Goal: Transaction & Acquisition: Obtain resource

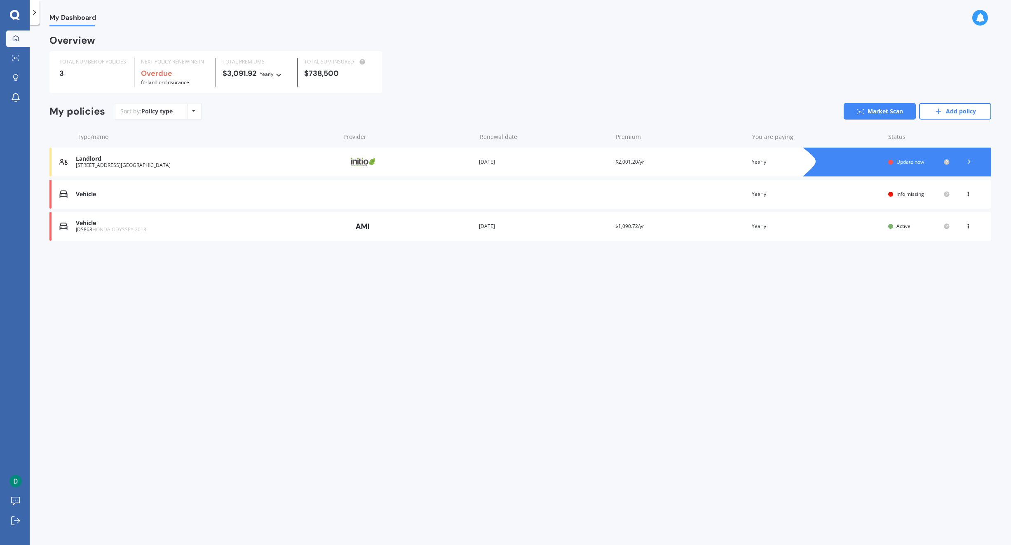
click at [157, 193] on div "Vehicle" at bounding box center [206, 194] width 260 height 7
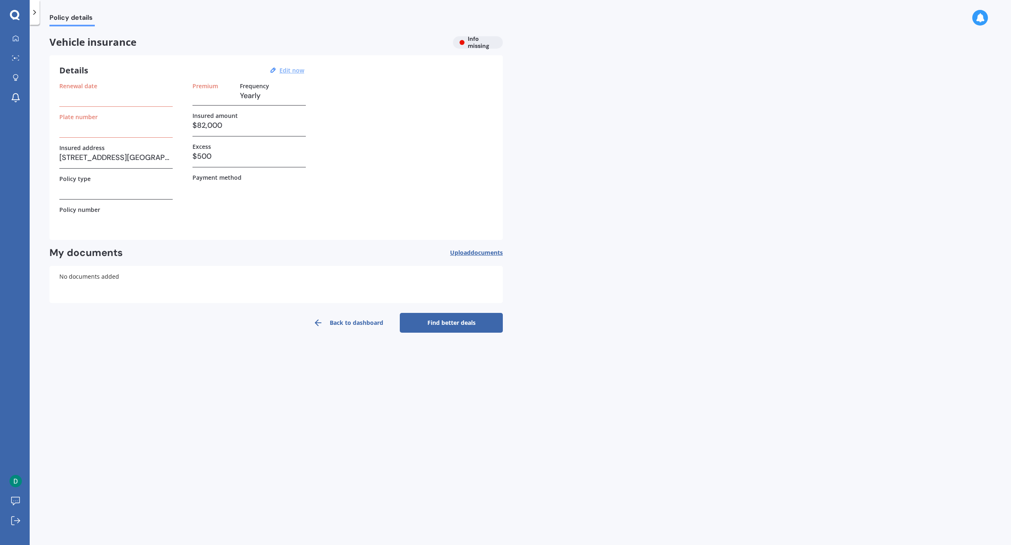
click at [289, 71] on u "Edit now" at bounding box center [292, 70] width 25 height 8
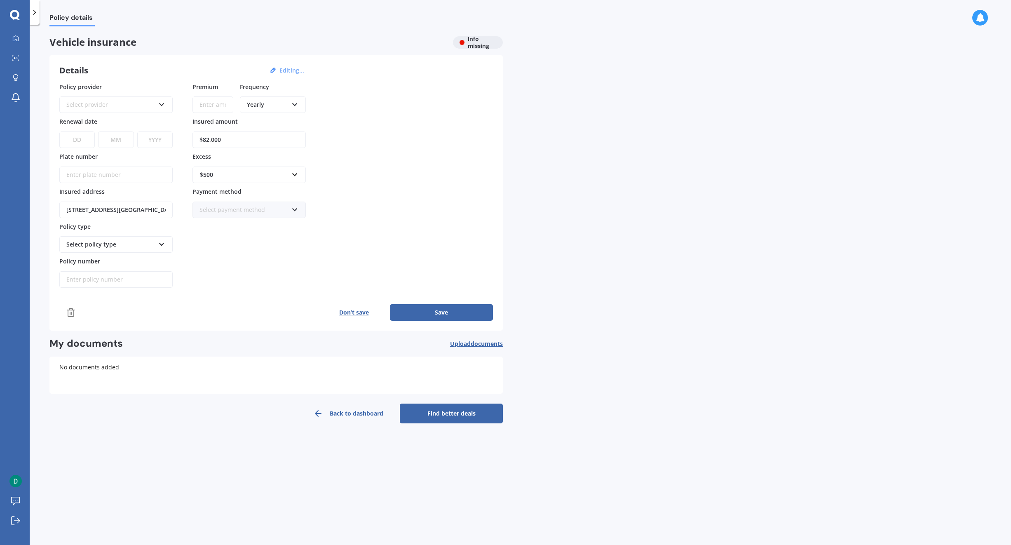
click at [134, 104] on div "Select provider" at bounding box center [110, 104] width 89 height 9
click at [134, 104] on div "AA" at bounding box center [110, 104] width 89 height 9
click at [348, 414] on link "Back to dashboard" at bounding box center [348, 414] width 103 height 20
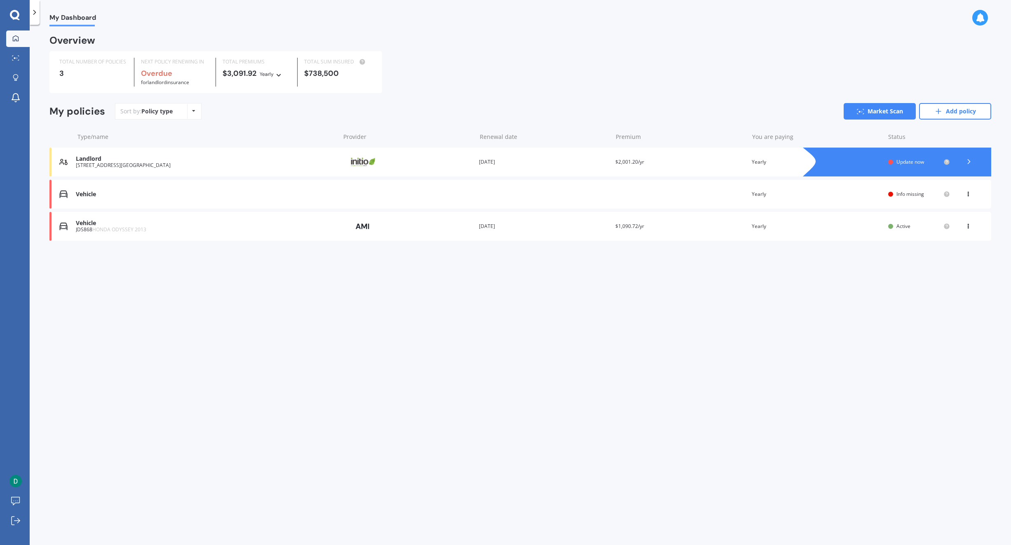
click at [882, 193] on div "You are paying Yearly" at bounding box center [817, 194] width 130 height 8
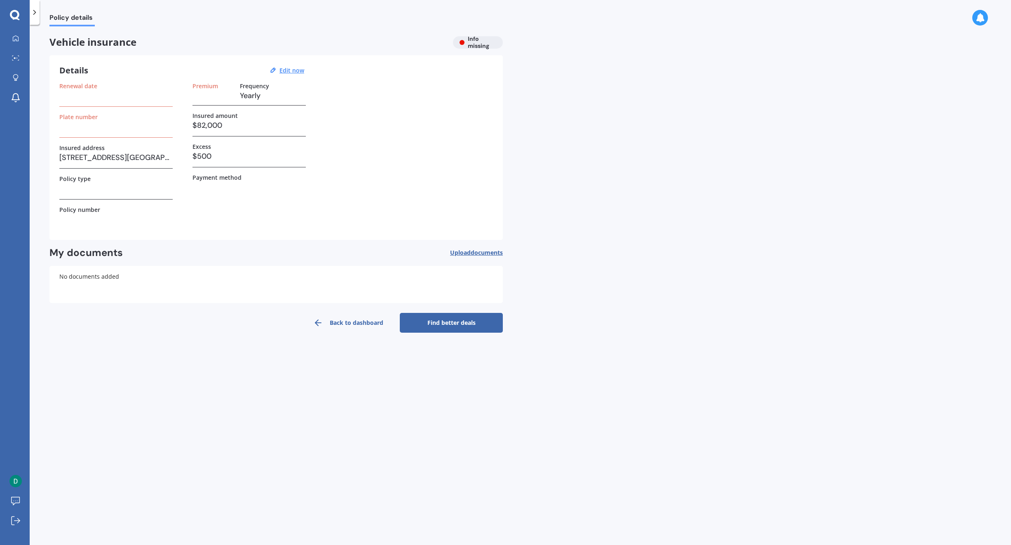
click at [367, 321] on link "Back to dashboard" at bounding box center [348, 323] width 103 height 20
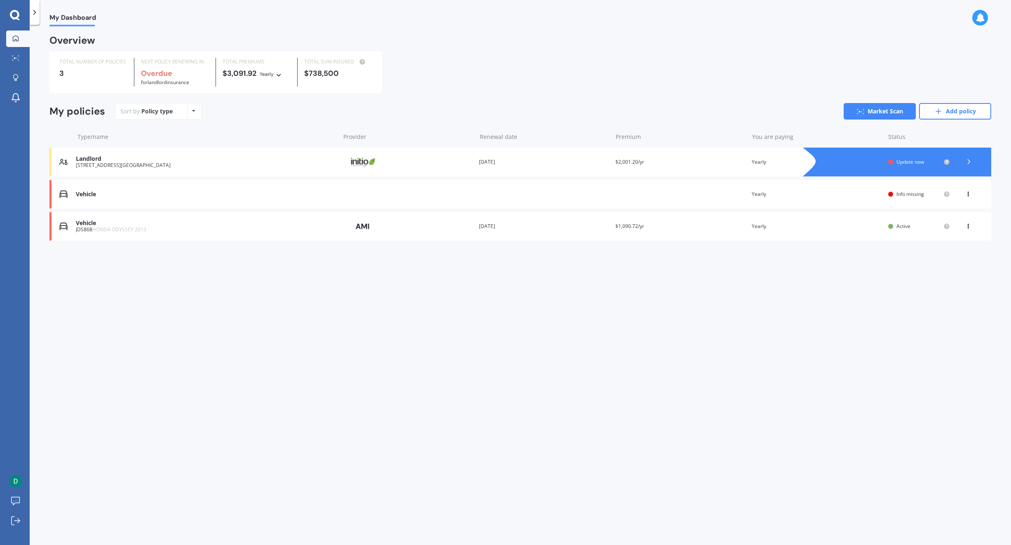
click at [971, 195] on icon at bounding box center [969, 192] width 6 height 5
click at [959, 228] on div "Delete" at bounding box center [951, 226] width 82 height 16
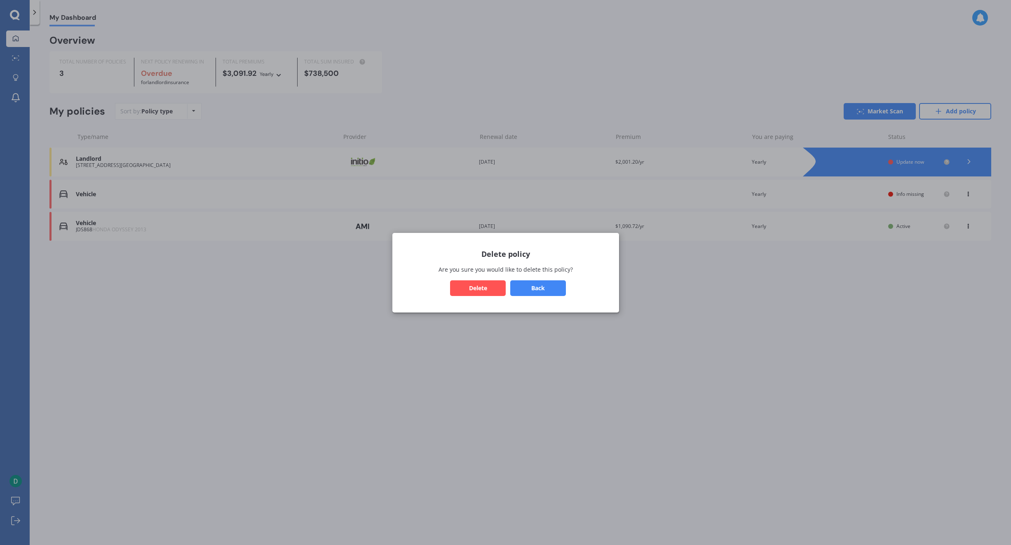
click at [473, 289] on button "Delete" at bounding box center [478, 288] width 56 height 16
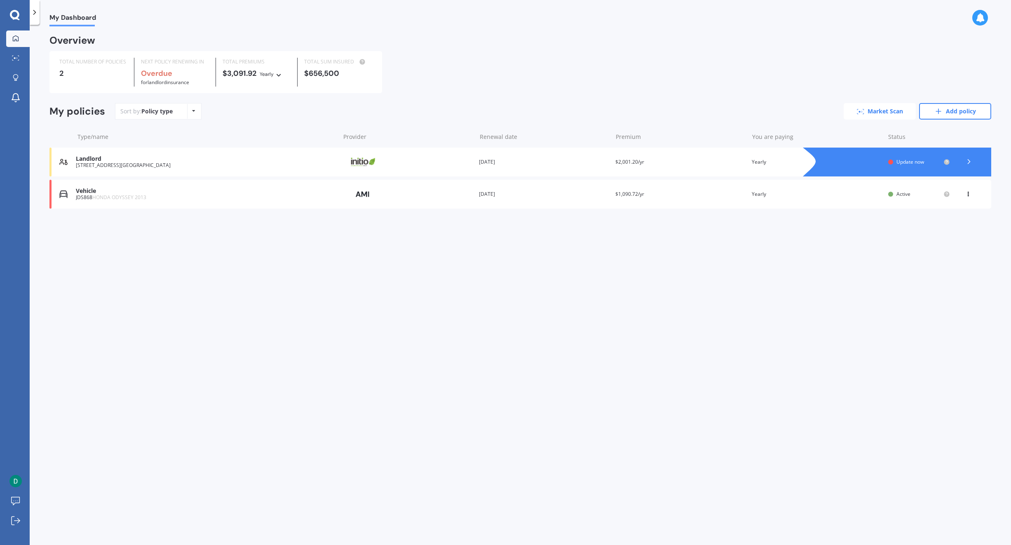
click at [875, 115] on link "Market Scan" at bounding box center [880, 111] width 72 height 16
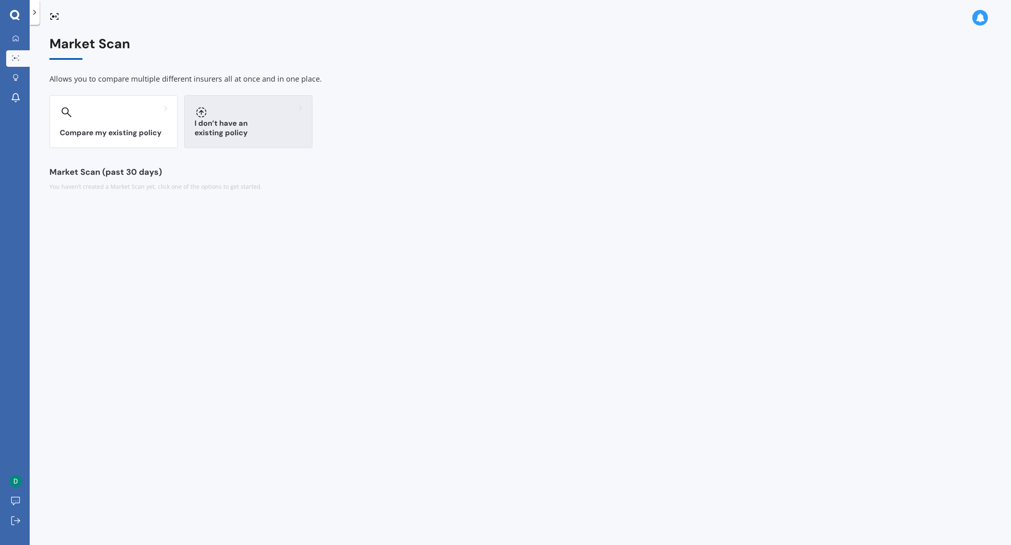
click at [251, 118] on div at bounding box center [249, 112] width 108 height 13
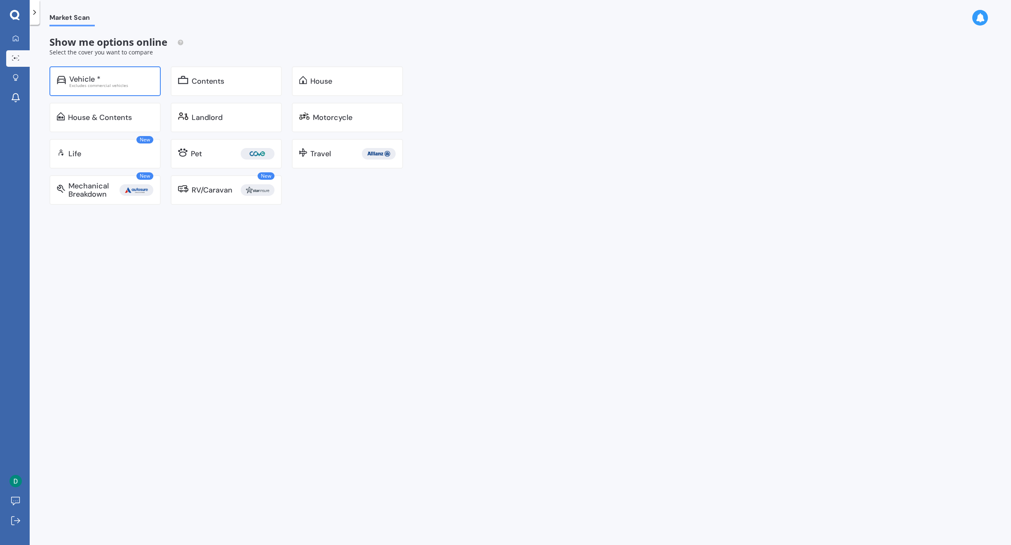
click at [111, 83] on div "Excludes commercial vehicles" at bounding box center [111, 85] width 84 height 4
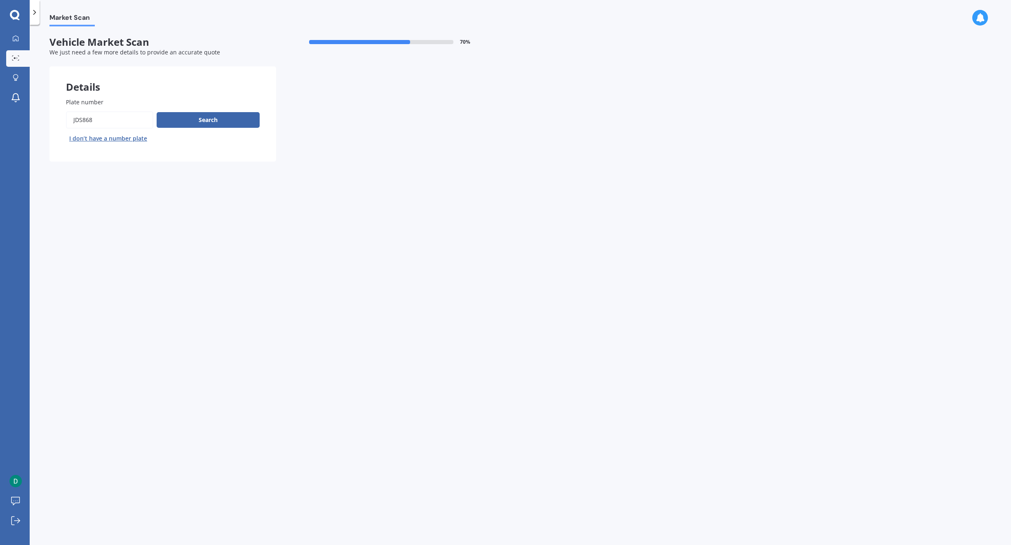
drag, startPoint x: 118, startPoint y: 122, endPoint x: 2, endPoint y: 122, distance: 116.3
click at [2, 122] on div "My Dashboard Market Scan Explore insurance Notifications [PERSON_NAME] Submit f…" at bounding box center [505, 272] width 1011 height 545
click at [99, 142] on button "I don’t have a number plate" at bounding box center [108, 138] width 85 height 13
select select "12"
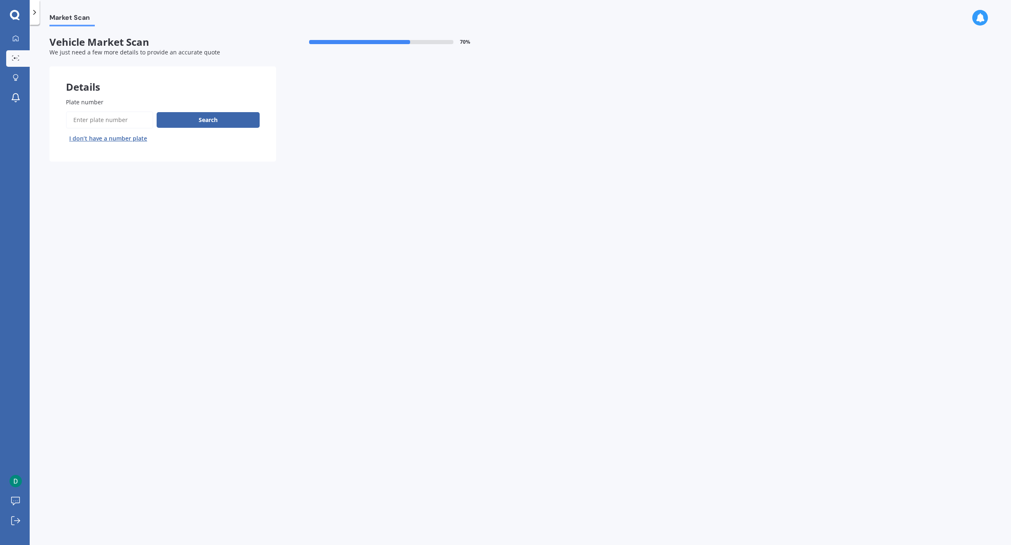
select select "1983"
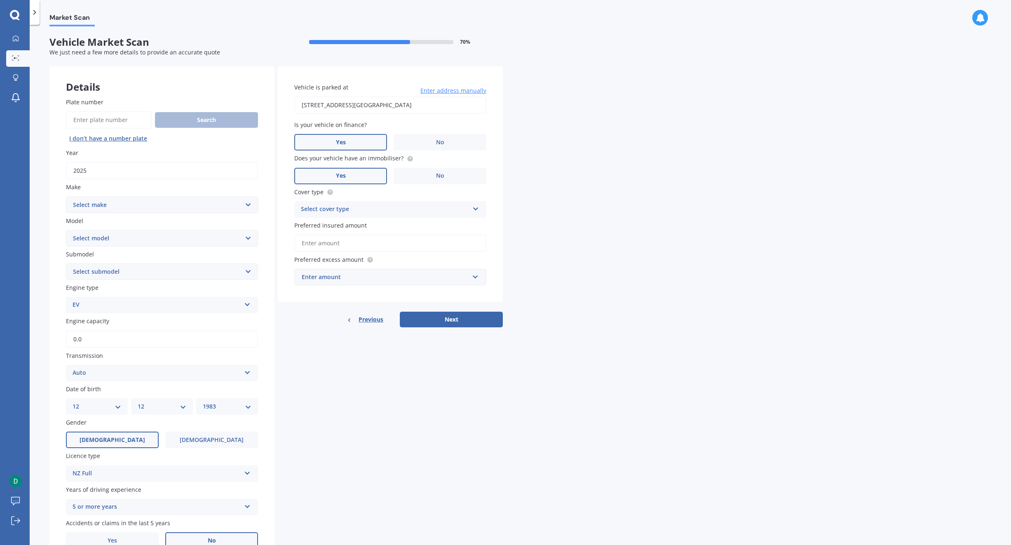
click at [126, 176] on input "2025" at bounding box center [162, 170] width 192 height 17
drag, startPoint x: 126, startPoint y: 176, endPoint x: 11, endPoint y: 180, distance: 115.1
click at [13, 180] on div "My Dashboard Market Scan Explore insurance Notifications [PERSON_NAME] Submit f…" at bounding box center [505, 272] width 1011 height 545
type input "2026"
click at [84, 201] on select "Select make AC ALFA ROMEO ASTON [PERSON_NAME] AUDI AUSTIN BEDFORD BENTLEY BMW B…" at bounding box center [162, 205] width 192 height 16
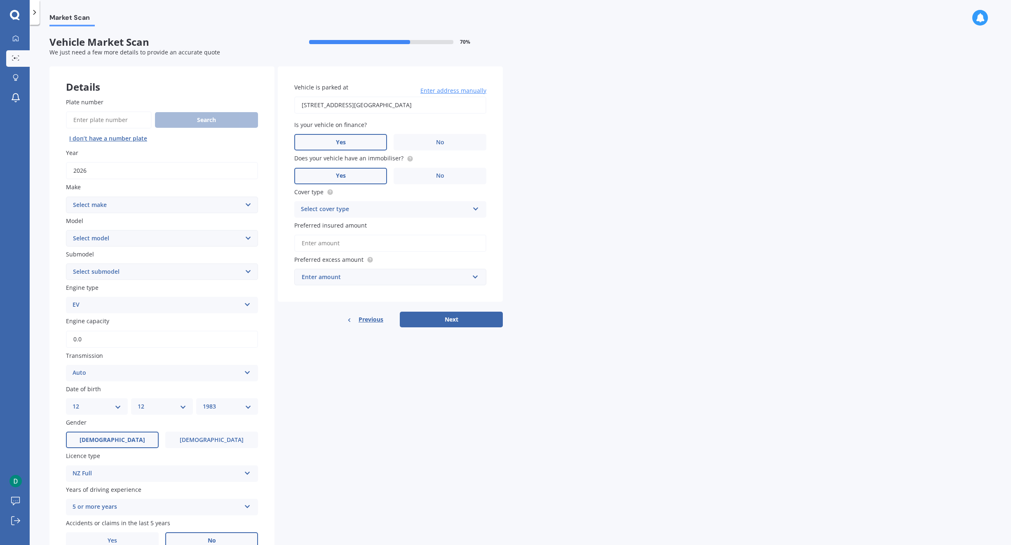
select select "TESLA"
click at [37, 260] on div "Market Scan Vehicle Market Scan 70 % We just need a few more details to provide…" at bounding box center [521, 286] width 982 height 520
click at [98, 242] on select "Select model 3 S X Y" at bounding box center [162, 238] width 192 height 16
select select "Y"
click at [66, 230] on select "Select model 3 S X Y" at bounding box center [162, 238] width 192 height 16
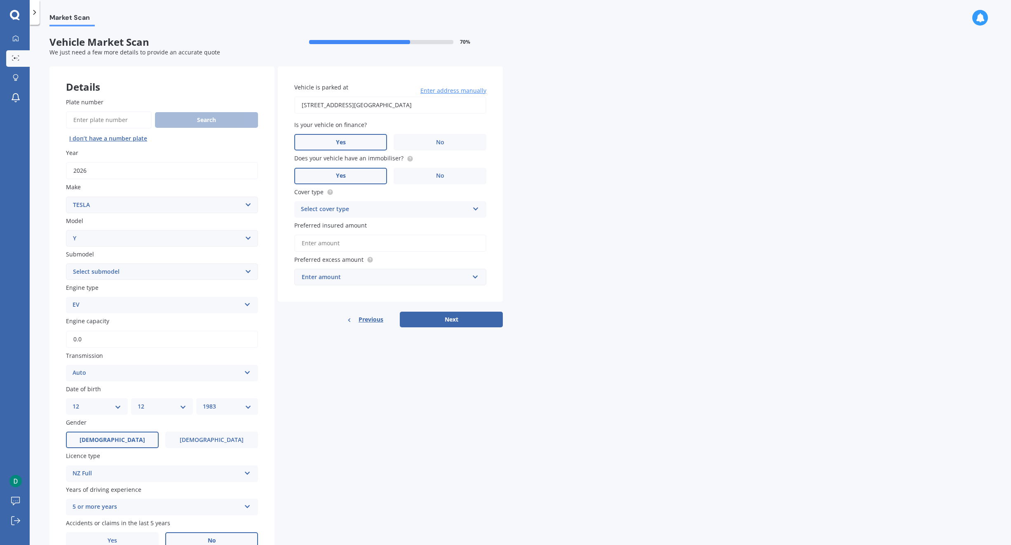
click at [111, 273] on select "Select submodel" at bounding box center [162, 271] width 192 height 16
click at [120, 271] on select "Select submodel EV" at bounding box center [162, 271] width 192 height 16
click at [121, 270] on select "Select submodel EV" at bounding box center [162, 271] width 192 height 16
select select "EV"
click at [66, 263] on select "Select submodel EV" at bounding box center [162, 271] width 192 height 16
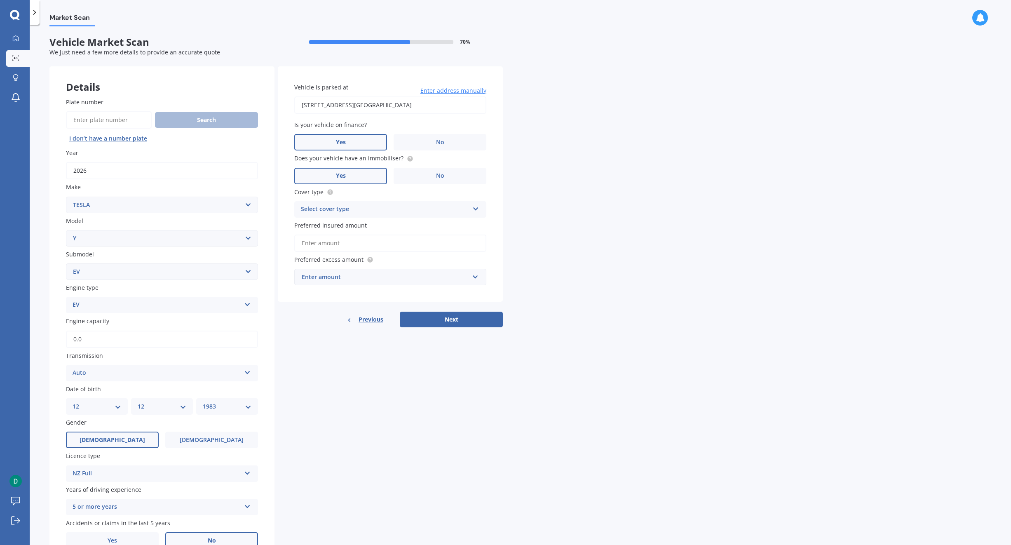
click at [105, 301] on div "EV" at bounding box center [157, 305] width 168 height 10
click at [54, 353] on div "Plate number Search I don’t have a number plate Year [DATE] Make Select make AC…" at bounding box center [161, 323] width 225 height 484
click at [119, 280] on div "Plate number Search I don’t have a number plate Year [DATE] Make Select make AC…" at bounding box center [161, 323] width 225 height 484
click at [120, 275] on select "Select submodel EV" at bounding box center [162, 271] width 192 height 16
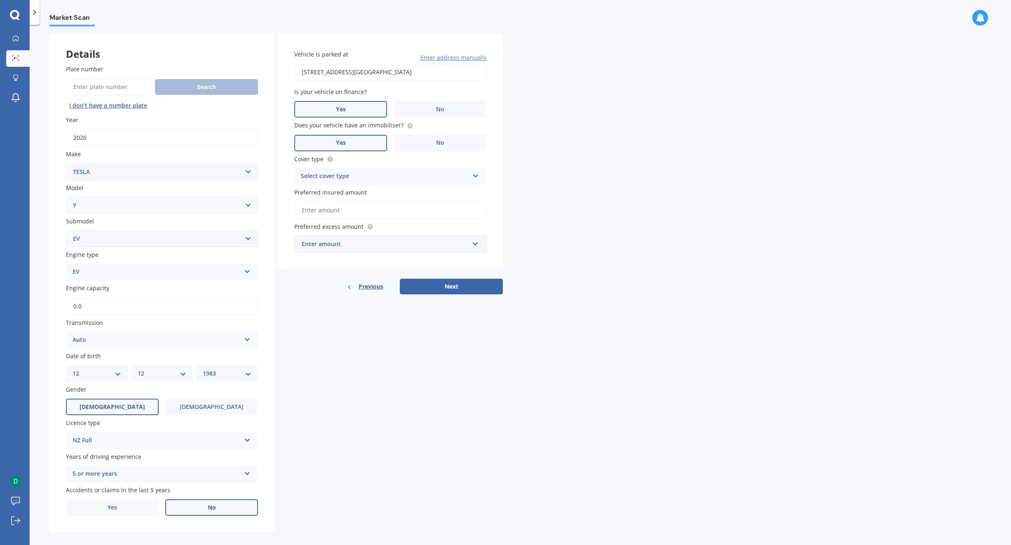
scroll to position [42, 0]
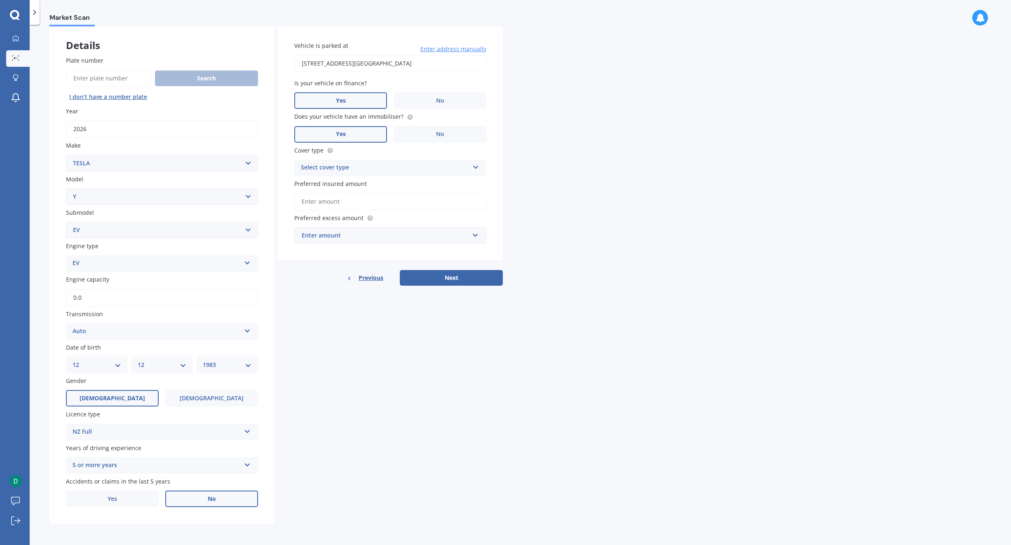
click at [455, 171] on div "Select cover type" at bounding box center [385, 168] width 168 height 10
click at [446, 183] on div "Comprehensive" at bounding box center [390, 183] width 191 height 15
click at [433, 201] on input "Preferred insured amount" at bounding box center [390, 201] width 192 height 17
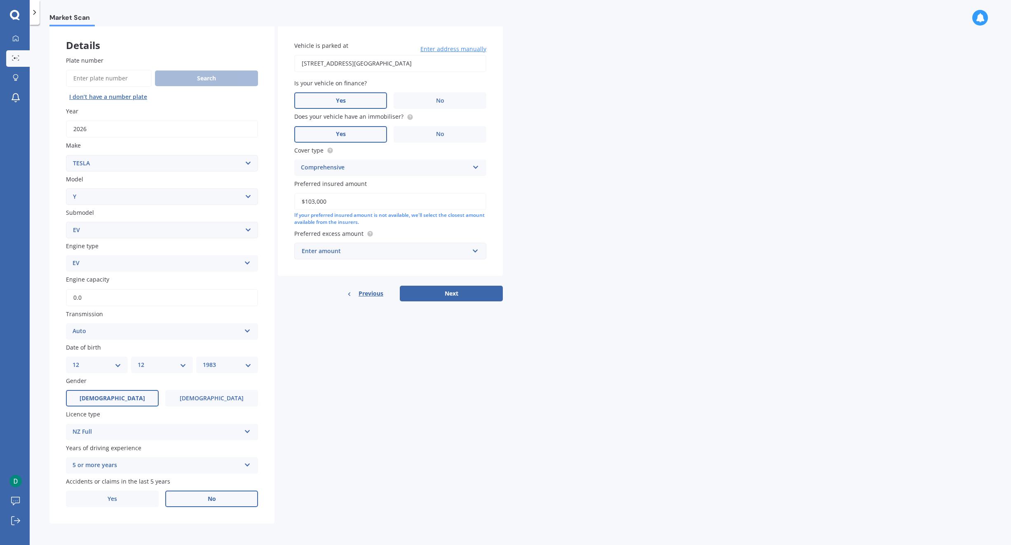
type input "$103,000"
click at [427, 250] on div "Enter amount" at bounding box center [385, 251] width 167 height 9
click at [426, 317] on div "$750" at bounding box center [390, 312] width 191 height 15
click at [577, 381] on div "Market Scan Vehicle Market Scan 70 % We just need a few more details to provide…" at bounding box center [521, 286] width 982 height 520
click at [463, 294] on button "Next" at bounding box center [451, 294] width 103 height 16
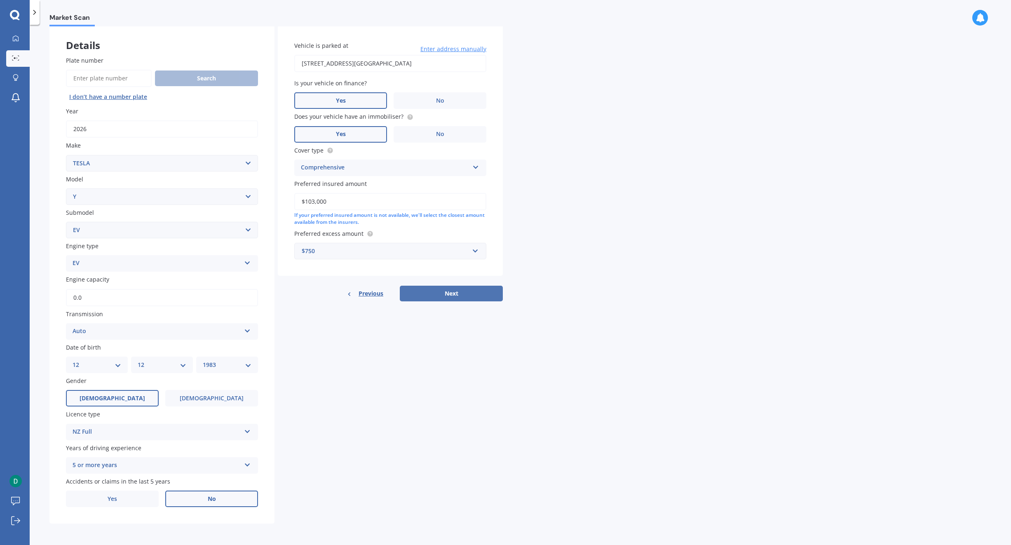
click at [473, 292] on button "Next" at bounding box center [451, 294] width 103 height 16
select select "12"
select select "1983"
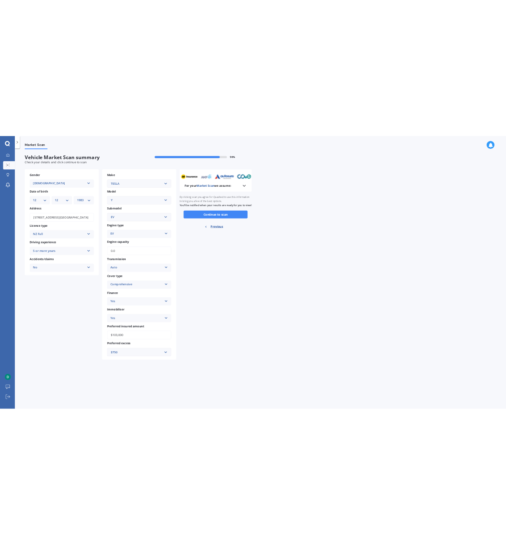
scroll to position [0, 0]
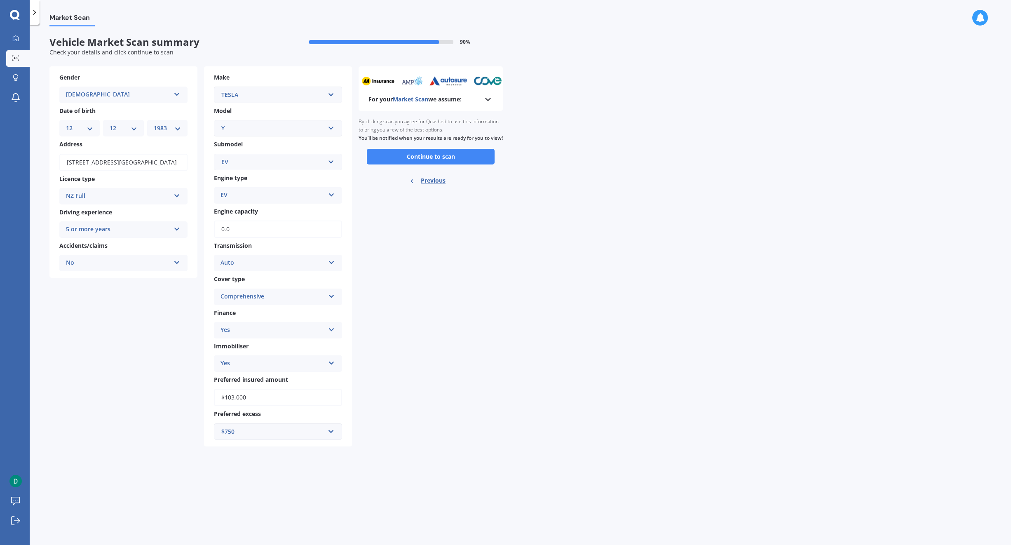
click at [252, 197] on div "EV" at bounding box center [273, 195] width 104 height 10
click at [257, 172] on div "Make TESLA AC ALFA ROMEO ASTON [PERSON_NAME] AUDI AUSTIN BEDFORD BENTLEY BMW BY…" at bounding box center [278, 256] width 148 height 380
click at [258, 165] on div "EV" at bounding box center [272, 162] width 103 height 9
click at [258, 165] on input "text" at bounding box center [275, 162] width 121 height 16
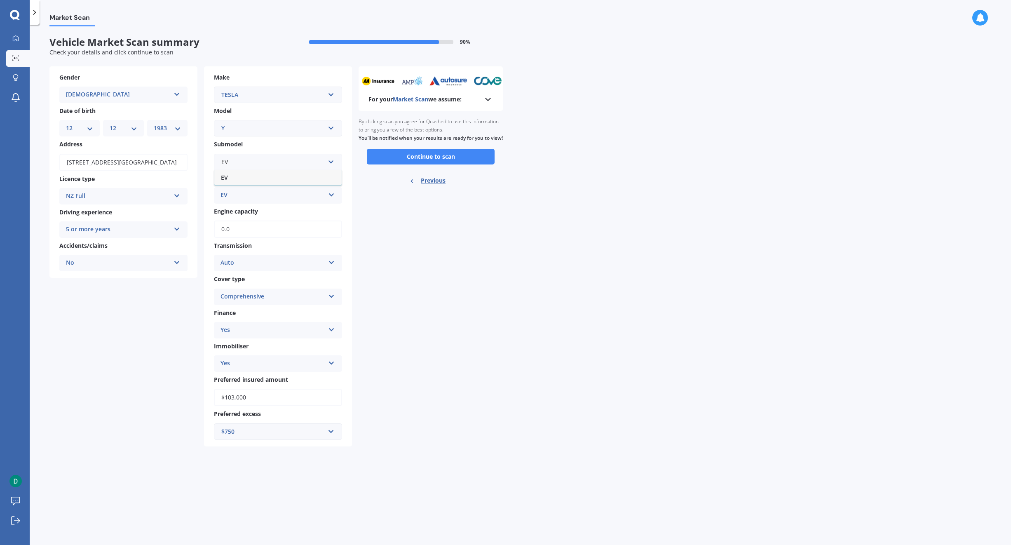
click at [244, 127] on div "Y" at bounding box center [272, 128] width 103 height 9
click at [244, 127] on input "text" at bounding box center [275, 128] width 121 height 16
click at [119, 344] on div "Gender [DEMOGRAPHIC_DATA] [DEMOGRAPHIC_DATA] [DEMOGRAPHIC_DATA] Date of birth D…" at bounding box center [200, 256] width 303 height 380
click at [411, 165] on button "Continue to scan" at bounding box center [431, 157] width 128 height 16
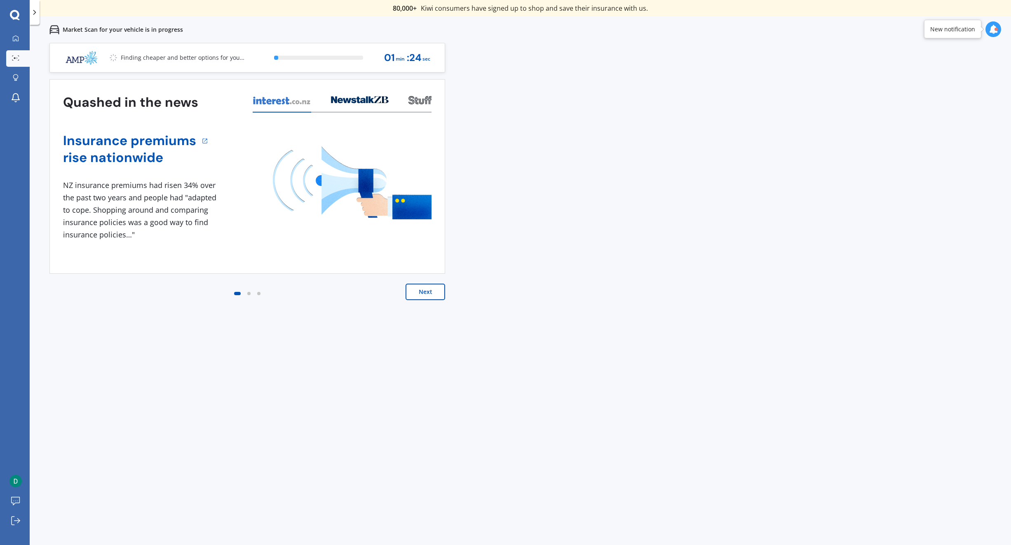
click at [421, 286] on button "Next" at bounding box center [426, 292] width 40 height 16
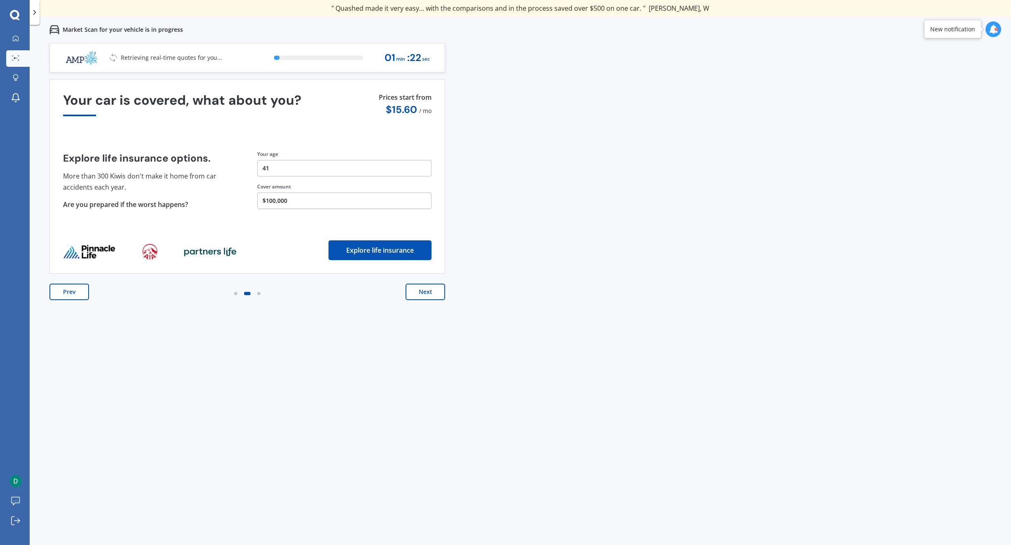
click at [421, 286] on button "Next" at bounding box center [426, 292] width 40 height 16
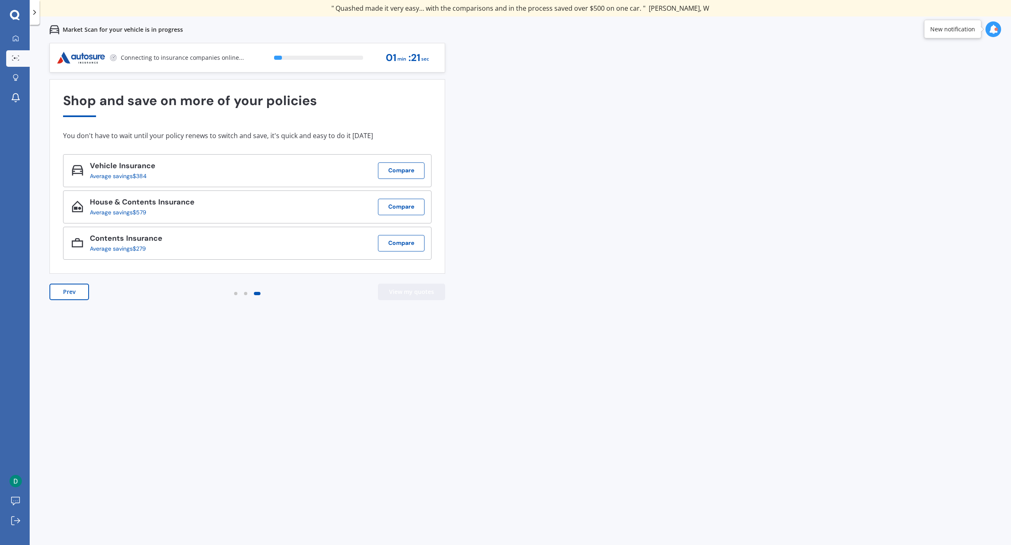
click at [421, 286] on button "View my quotes" at bounding box center [411, 292] width 67 height 16
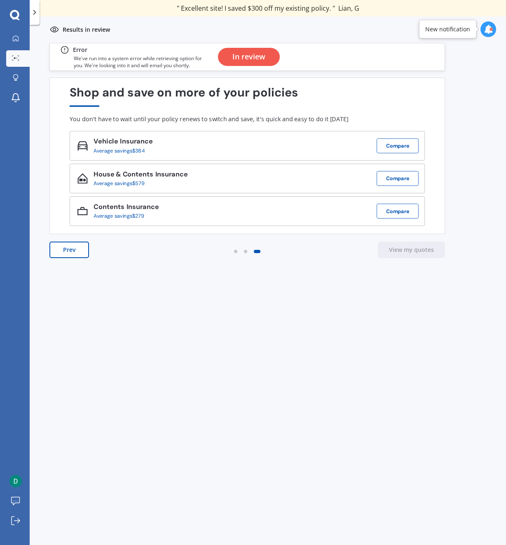
click at [253, 52] on div "In review" at bounding box center [249, 57] width 33 height 18
click at [248, 56] on div "In review" at bounding box center [249, 57] width 33 height 18
click at [60, 246] on button "Prev" at bounding box center [69, 250] width 40 height 16
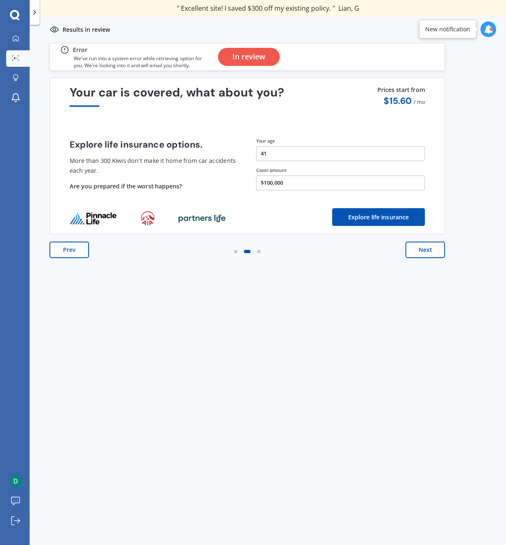
click at [60, 246] on button "Prev" at bounding box center [69, 250] width 40 height 16
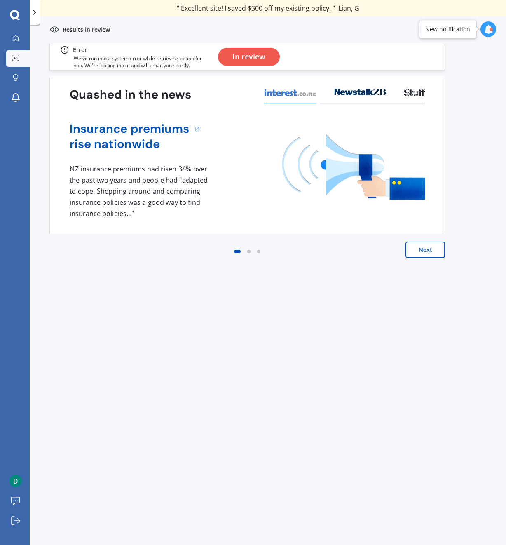
click at [60, 246] on div "Next" at bounding box center [247, 258] width 396 height 33
click at [19, 39] on icon at bounding box center [16, 38] width 6 height 6
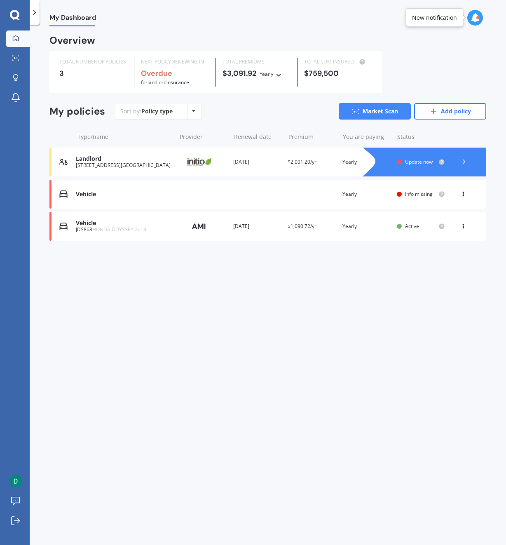
click at [463, 195] on icon at bounding box center [464, 192] width 6 height 5
click at [457, 214] on div "View policy" at bounding box center [445, 210] width 82 height 16
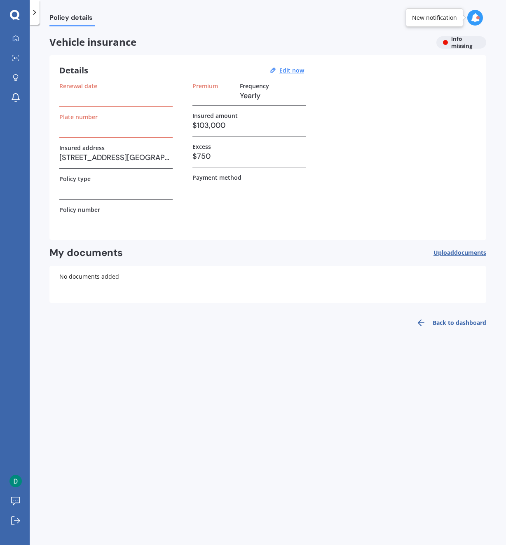
click at [75, 91] on h3 at bounding box center [115, 95] width 113 height 12
click at [81, 102] on div "Renewal date" at bounding box center [115, 94] width 113 height 24
click at [86, 103] on div "Renewal date" at bounding box center [115, 94] width 113 height 24
drag, startPoint x: 99, startPoint y: 102, endPoint x: 122, endPoint y: 101, distance: 23.1
click at [101, 102] on div "Renewal date" at bounding box center [115, 94] width 113 height 24
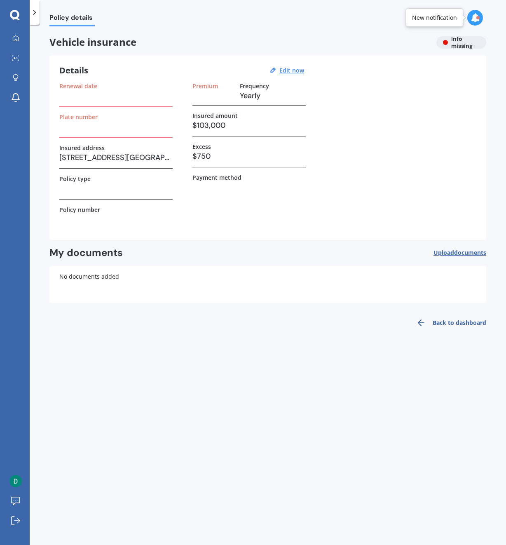
drag, startPoint x: 122, startPoint y: 101, endPoint x: 132, endPoint y: 101, distance: 9.9
click at [124, 101] on h3 at bounding box center [115, 95] width 113 height 12
click at [288, 66] on u "Edit now" at bounding box center [292, 70] width 25 height 8
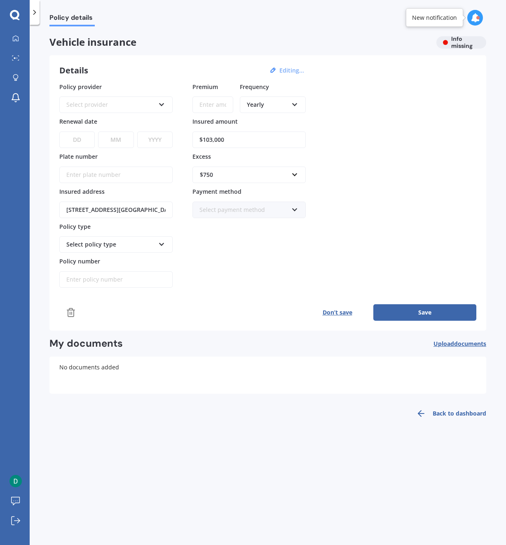
click at [79, 101] on div "Select provider" at bounding box center [110, 104] width 89 height 9
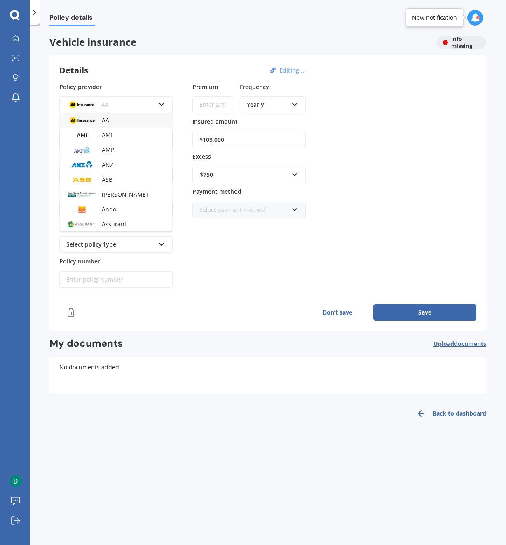
click at [145, 84] on label "Policy provider" at bounding box center [114, 86] width 110 height 8
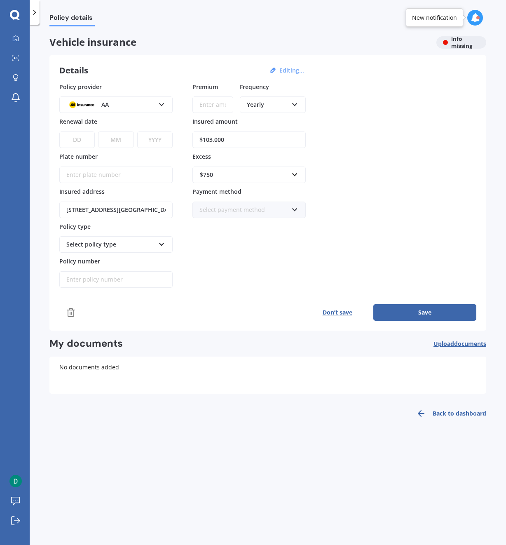
click at [69, 313] on icon at bounding box center [71, 313] width 10 height 10
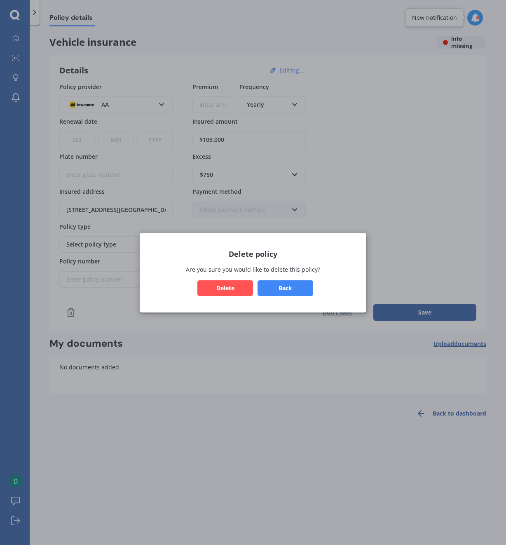
click at [230, 289] on button "Delete" at bounding box center [225, 288] width 56 height 16
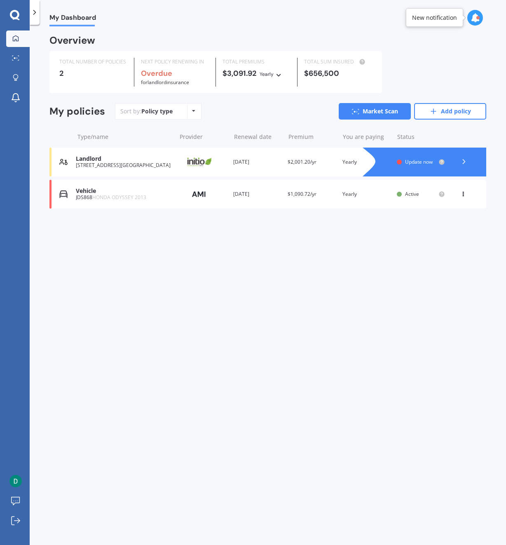
click at [471, 14] on icon at bounding box center [475, 17] width 9 height 9
click at [414, 58] on div "Market Scan In review" at bounding box center [408, 54] width 64 height 9
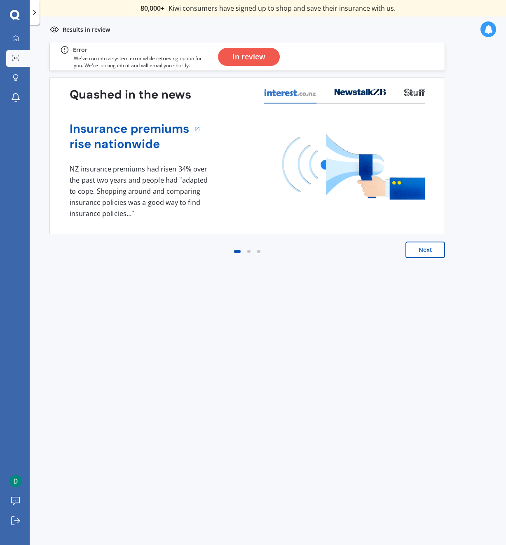
click at [247, 54] on div "In review" at bounding box center [249, 57] width 33 height 18
click at [246, 57] on div "In review" at bounding box center [249, 57] width 33 height 18
click at [178, 60] on p "We've run into a system error while retrieving option for you. We're looking in…" at bounding box center [143, 62] width 138 height 14
click at [129, 60] on p "We've run into a system error while retrieving option for you. We're looking in…" at bounding box center [143, 62] width 138 height 14
click at [103, 61] on p "We've run into a system error while retrieving option for you. We're looking in…" at bounding box center [143, 62] width 138 height 14
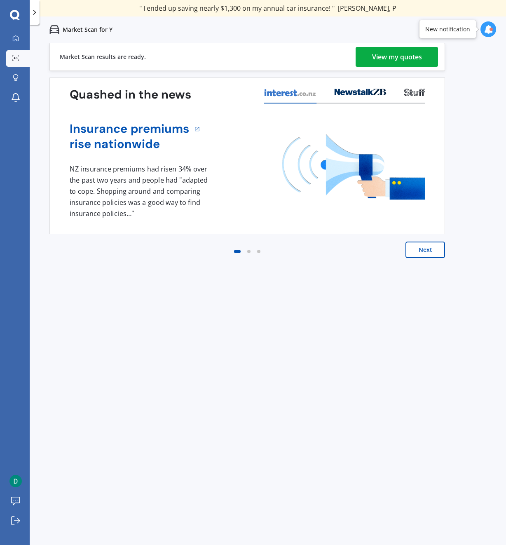
click at [382, 59] on div "View my quotes" at bounding box center [397, 57] width 50 height 20
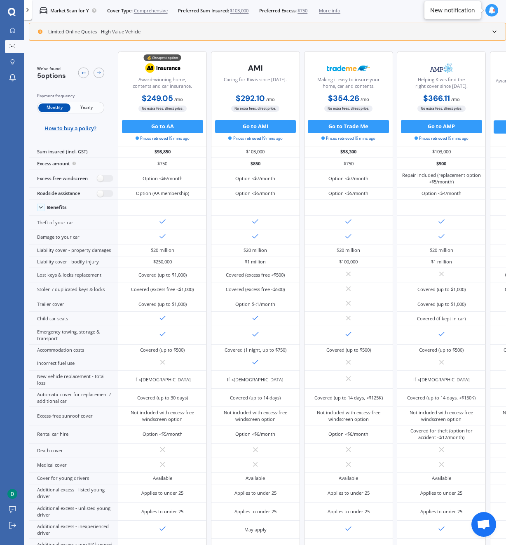
click at [90, 108] on span "Yearly" at bounding box center [87, 107] width 32 height 9
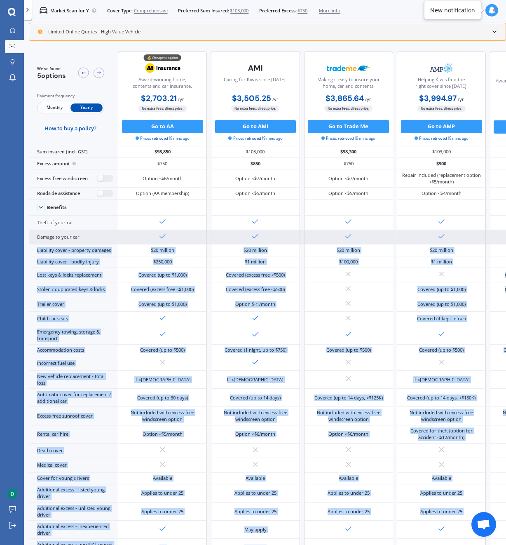
drag, startPoint x: 276, startPoint y: 542, endPoint x: 312, endPoint y: 243, distance: 301.1
click at [312, 243] on div "Benefits Theft of your car Damage to your car Liability cover - property damage…" at bounding box center [304, 396] width 550 height 393
